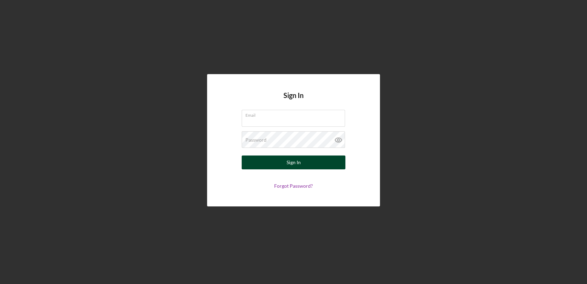
type input "[EMAIL_ADDRESS][DOMAIN_NAME]"
click at [283, 163] on button "Sign In" at bounding box center [294, 162] width 104 height 14
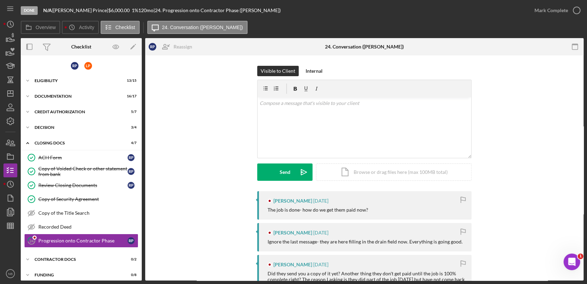
scroll to position [4, 0]
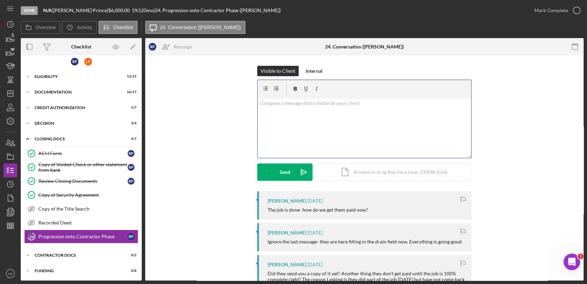
click at [316, 121] on div "v Color teal Color pink Remove color Add row above Add row below Add column bef…" at bounding box center [365, 127] width 214 height 61
click at [313, 104] on p "They need to refer back to my set of instructions upon completion" at bounding box center [365, 103] width 210 height 8
click at [391, 104] on p "They need to refer back to my email and the set of instructions upon completion" at bounding box center [365, 103] width 210 height 8
click at [438, 104] on p "They need to refer back to my email and the set of instructions given upon comp…" at bounding box center [365, 103] width 210 height 8
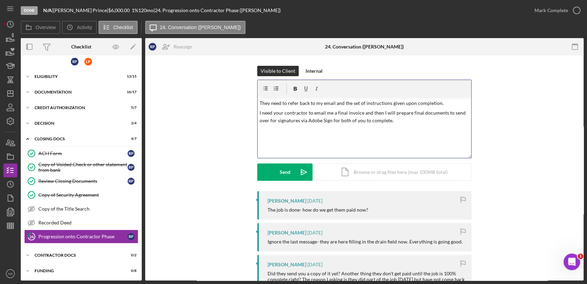
click at [260, 103] on p "They need to refer back to my email and the set of instructions given upon comp…" at bounding box center [365, 103] width 210 height 8
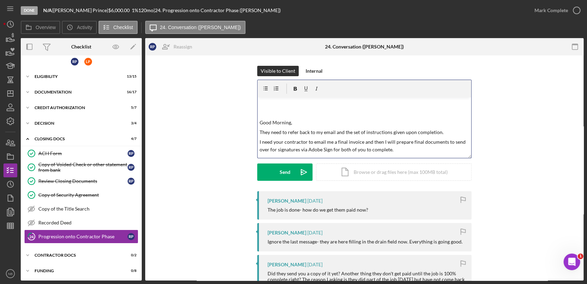
click at [258, 123] on div "v Color teal Color pink Remove color Add row above Add row below Add column bef…" at bounding box center [365, 127] width 214 height 61
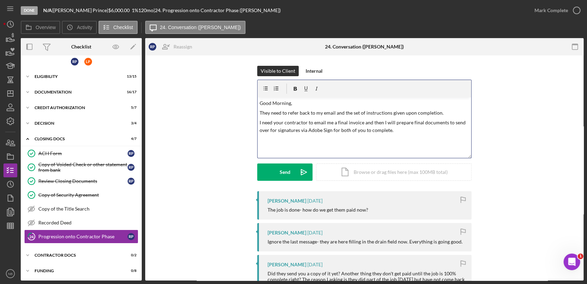
click at [397, 133] on p "I need your contractor to email me a final invoice and then I will prepare fina…" at bounding box center [365, 127] width 210 height 16
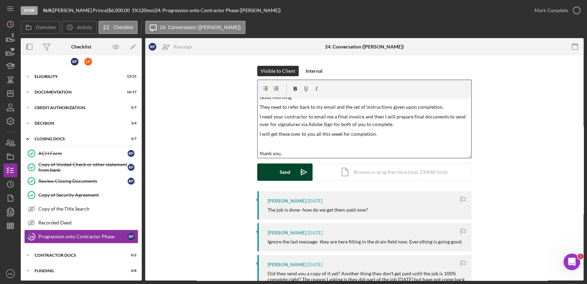
click at [296, 168] on icon "Icon/icon-invite-send" at bounding box center [303, 171] width 17 height 17
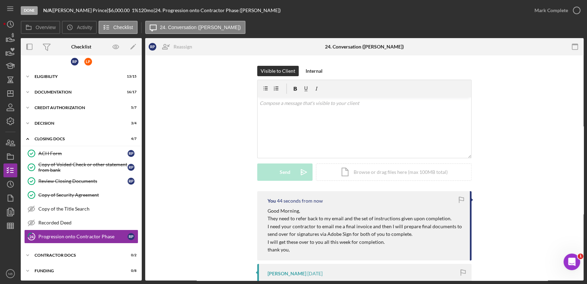
scroll to position [0, 0]
